Goal: Navigation & Orientation: Find specific page/section

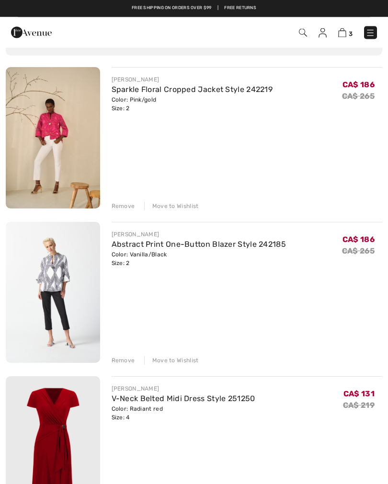
scroll to position [75, 0]
click at [373, 34] on img at bounding box center [370, 33] width 10 height 10
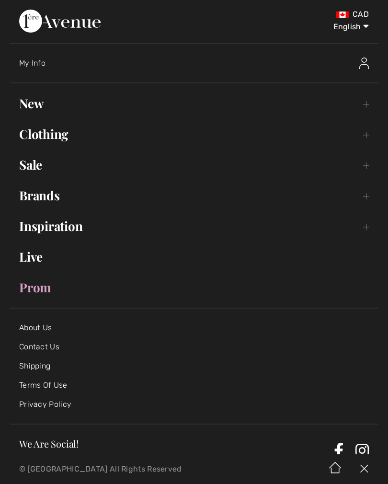
click at [24, 113] on link "New Toggle submenu" at bounding box center [194, 103] width 369 height 21
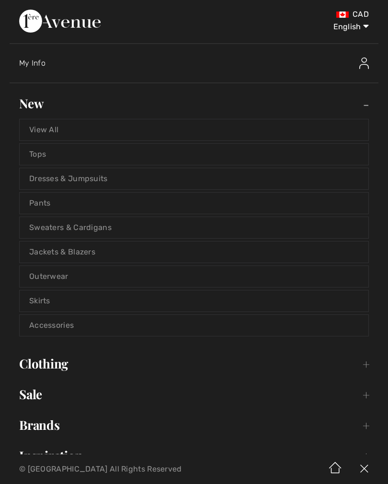
click at [51, 131] on link "View All" at bounding box center [194, 129] width 349 height 21
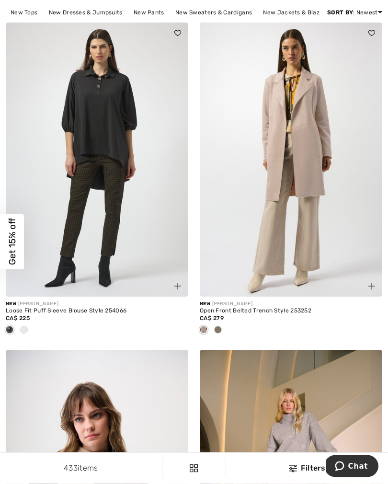
scroll to position [111, 0]
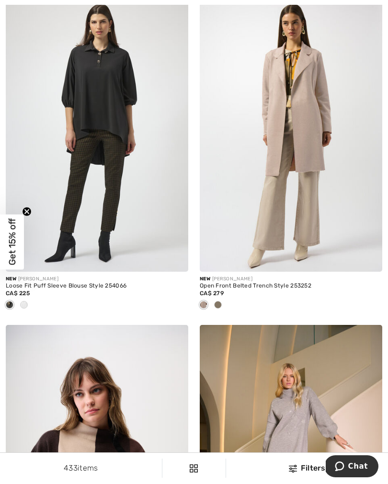
click at [23, 306] on span at bounding box center [24, 305] width 8 height 8
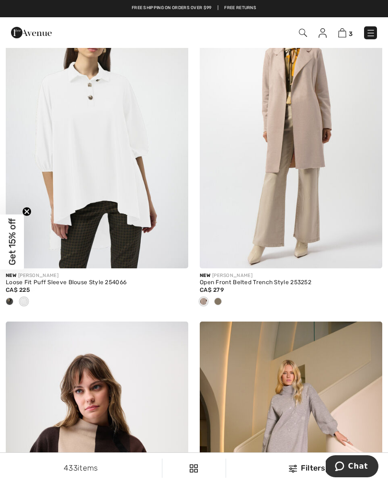
scroll to position [113, 0]
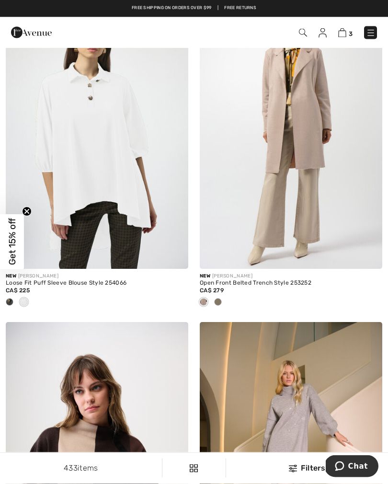
click at [219, 302] on span at bounding box center [218, 302] width 8 height 8
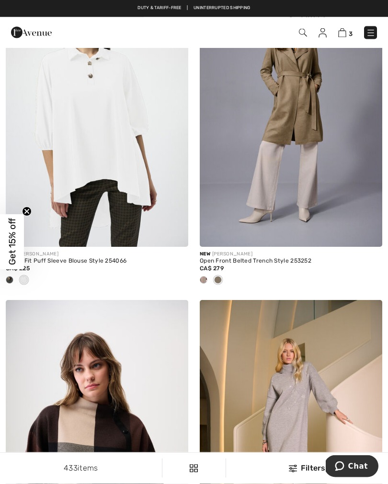
scroll to position [136, 0]
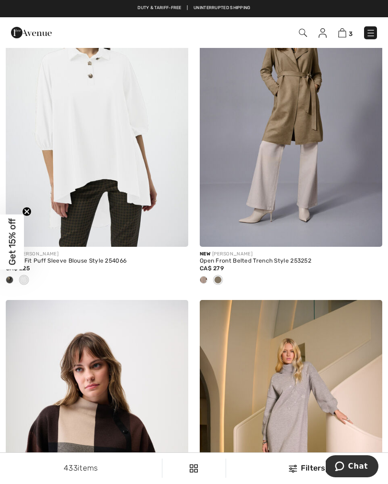
click at [370, 34] on img at bounding box center [371, 33] width 10 height 10
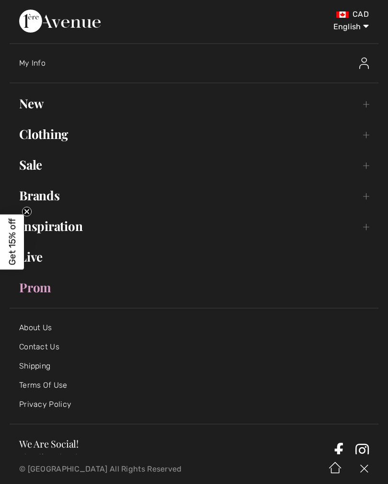
click at [41, 173] on link "Sale Toggle submenu" at bounding box center [194, 164] width 369 height 21
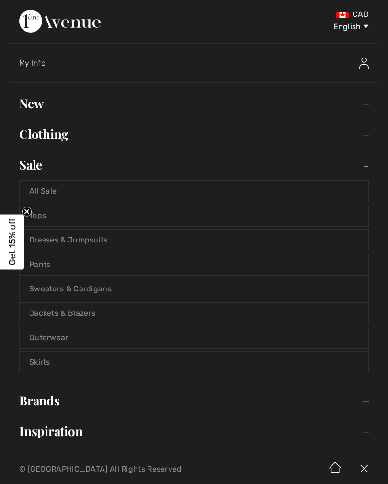
click at [65, 196] on link "All Sale" at bounding box center [194, 191] width 349 height 21
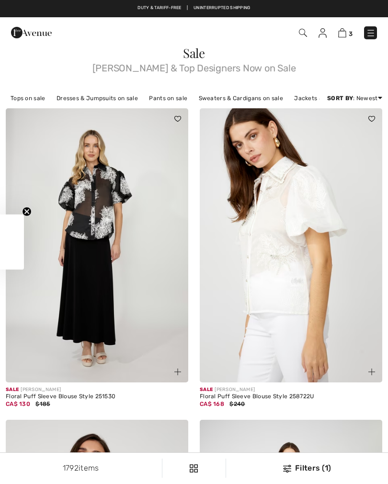
checkbox input "true"
